Goal: Information Seeking & Learning: Learn about a topic

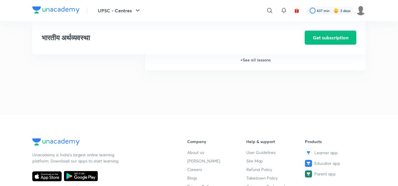
scroll to position [854, 0]
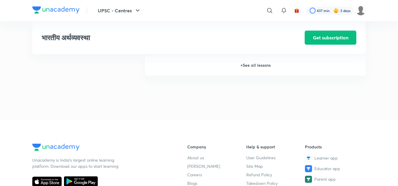
click at [257, 63] on h6 "+ See all lessons" at bounding box center [255, 65] width 221 height 21
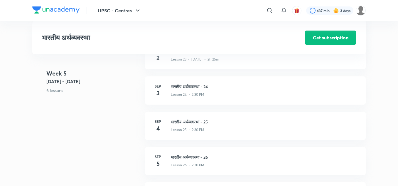
scroll to position [1122, 0]
click at [204, 85] on h3 "भारतीय अर्थव्यवस्था - 24" at bounding box center [265, 87] width 188 height 6
